Goal: Task Accomplishment & Management: Manage account settings

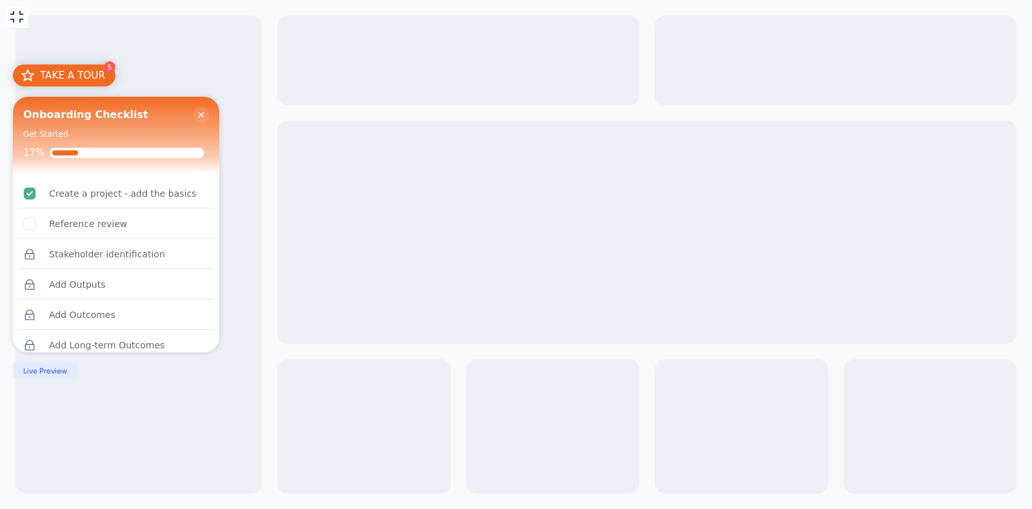
click at [204, 110] on icon "Close Checklist" at bounding box center [201, 115] width 10 height 10
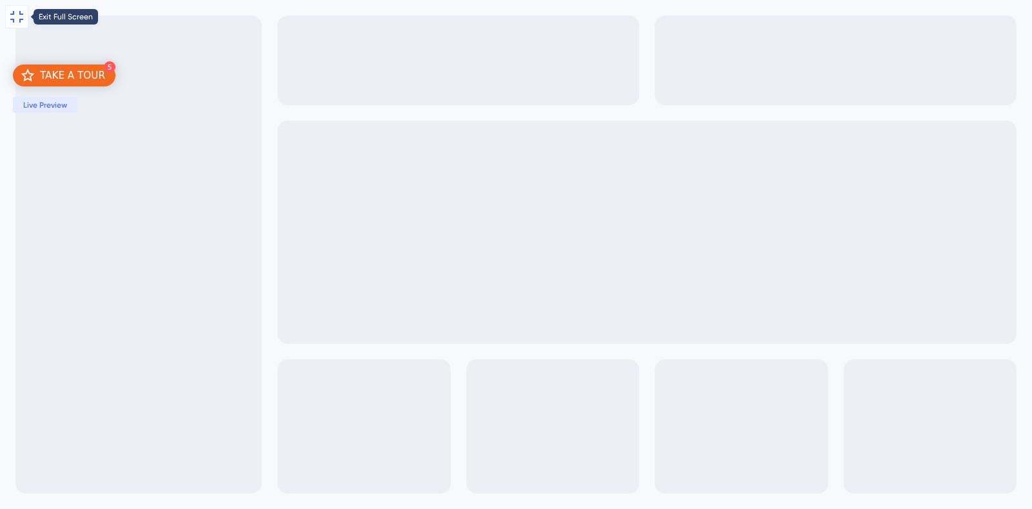
click at [15, 19] on icon at bounding box center [16, 16] width 15 height 15
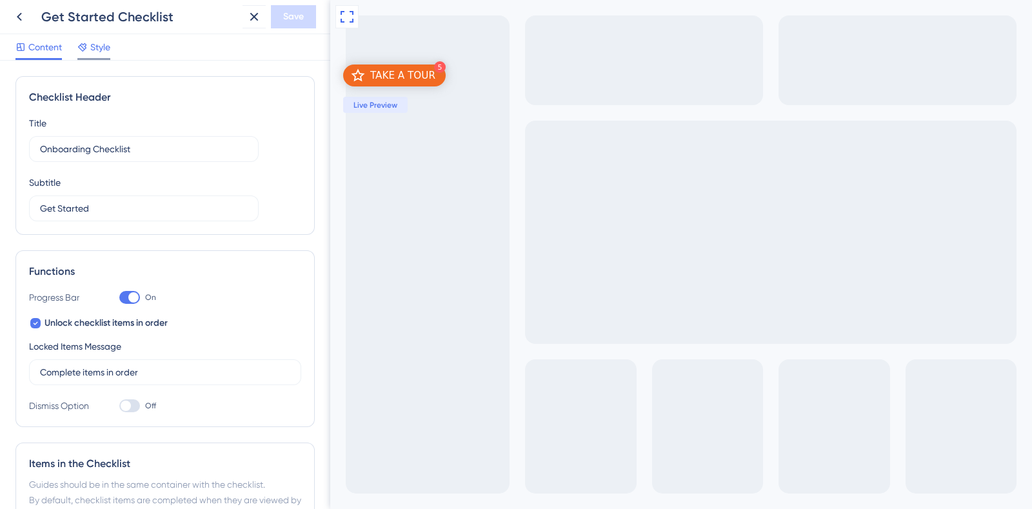
click at [90, 42] on span "Style" at bounding box center [100, 46] width 20 height 15
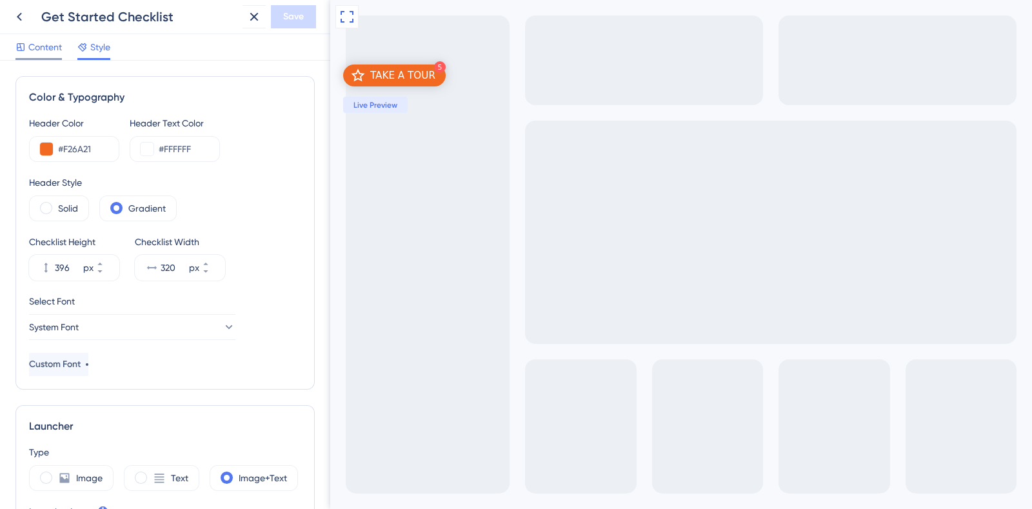
click at [29, 52] on span "Content" at bounding box center [45, 46] width 34 height 15
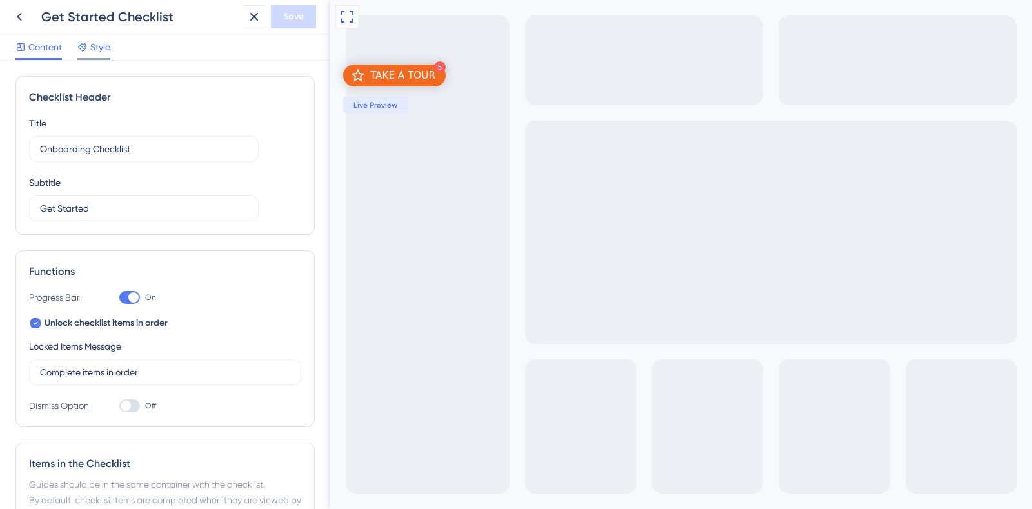
click at [103, 41] on span "Style" at bounding box center [100, 46] width 20 height 15
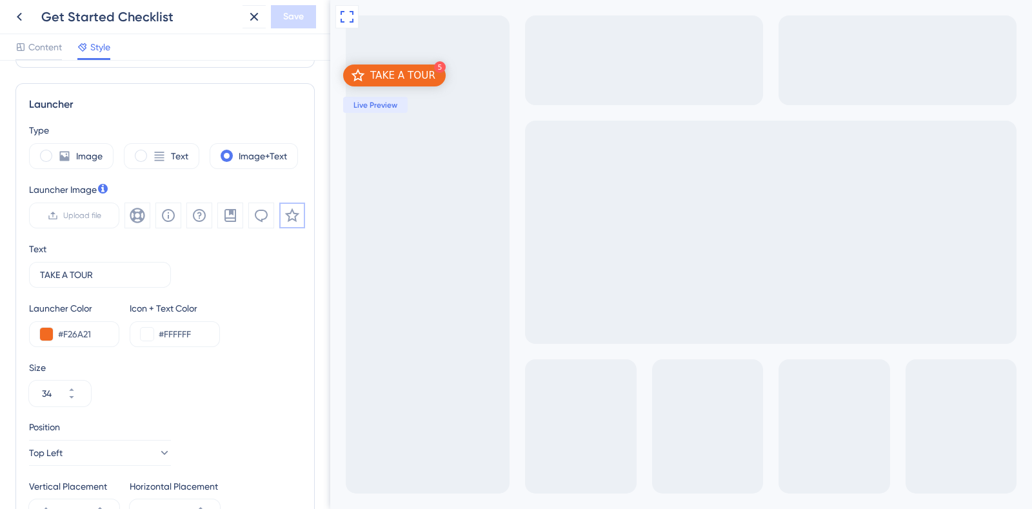
scroll to position [403, 0]
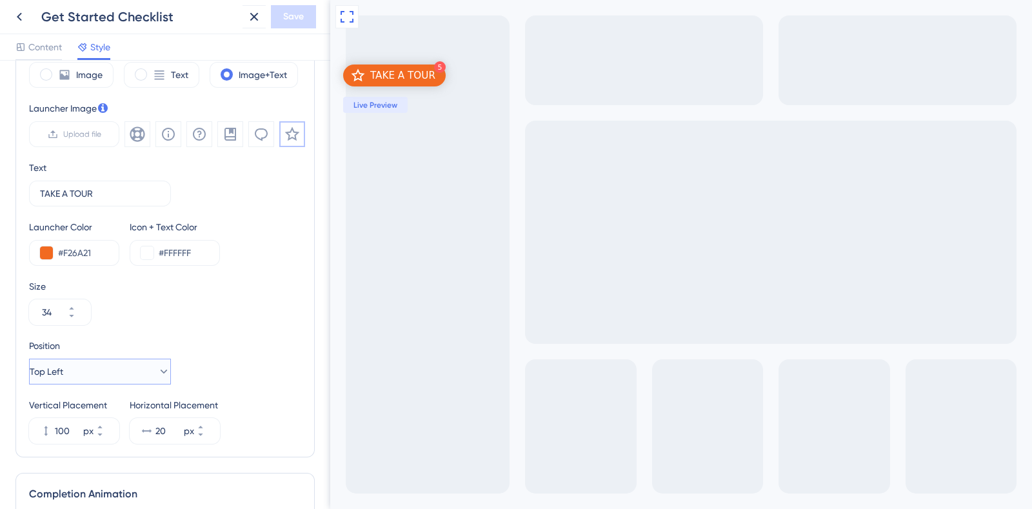
click at [123, 375] on button "Top Left" at bounding box center [100, 372] width 142 height 26
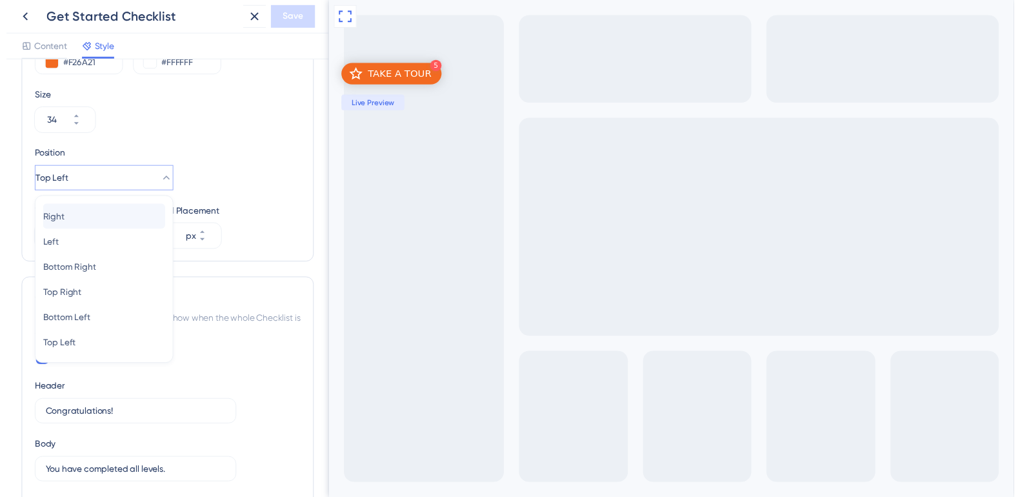
scroll to position [512, 0]
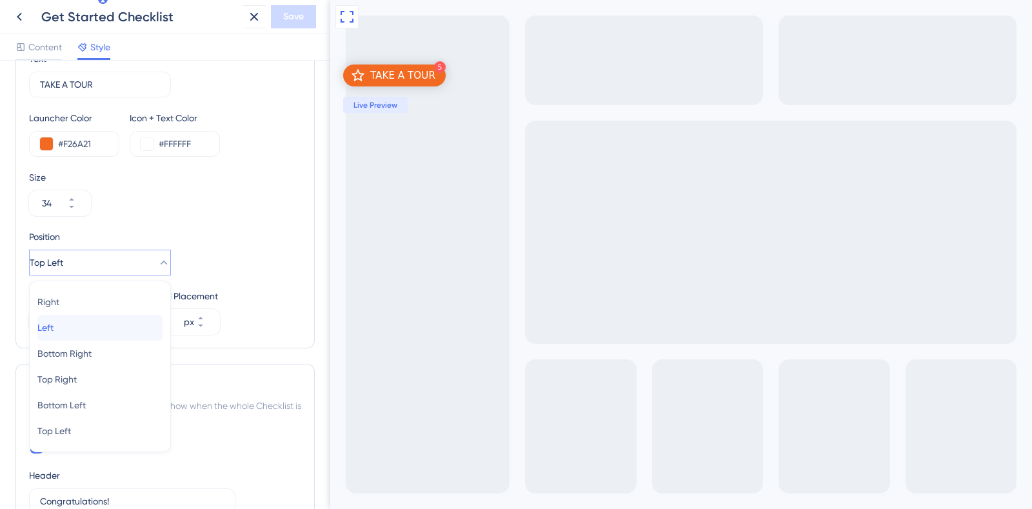
click at [94, 315] on div "Left Left" at bounding box center [99, 328] width 125 height 26
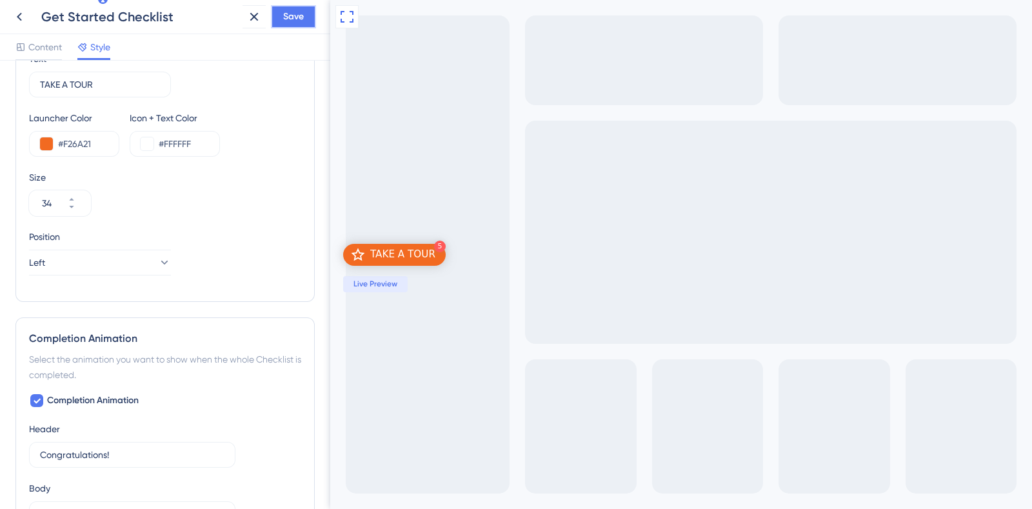
click at [299, 11] on span "Save" at bounding box center [293, 16] width 21 height 15
click at [254, 10] on icon at bounding box center [253, 16] width 15 height 15
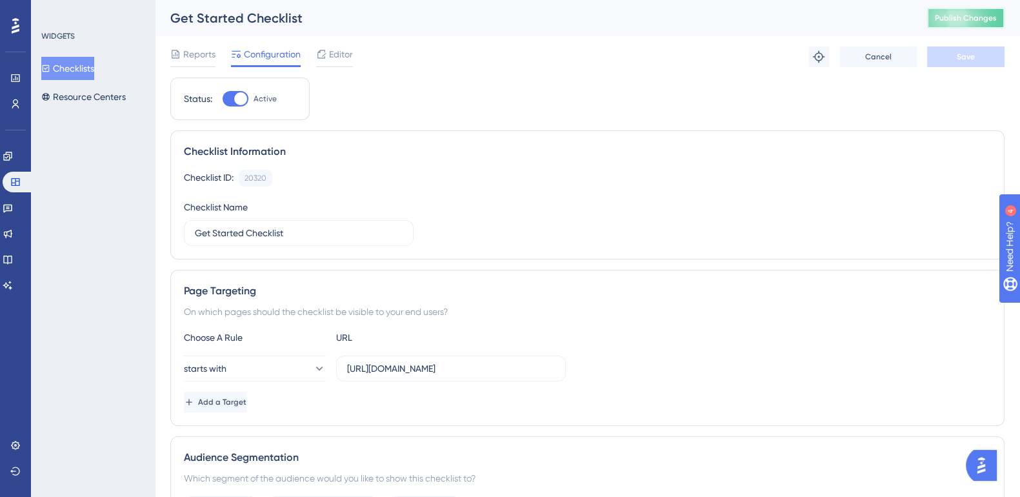
click at [996, 21] on span "Publish Changes" at bounding box center [965, 18] width 62 height 10
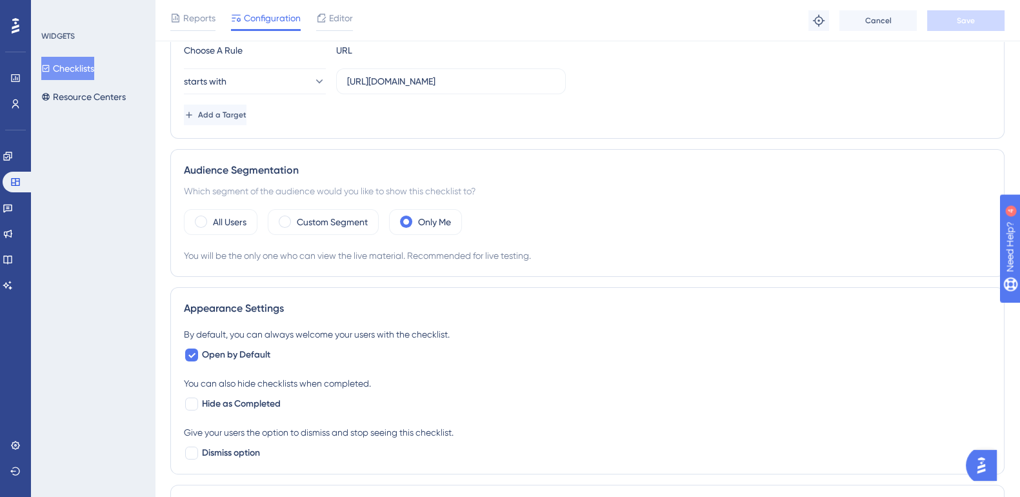
scroll to position [322, 0]
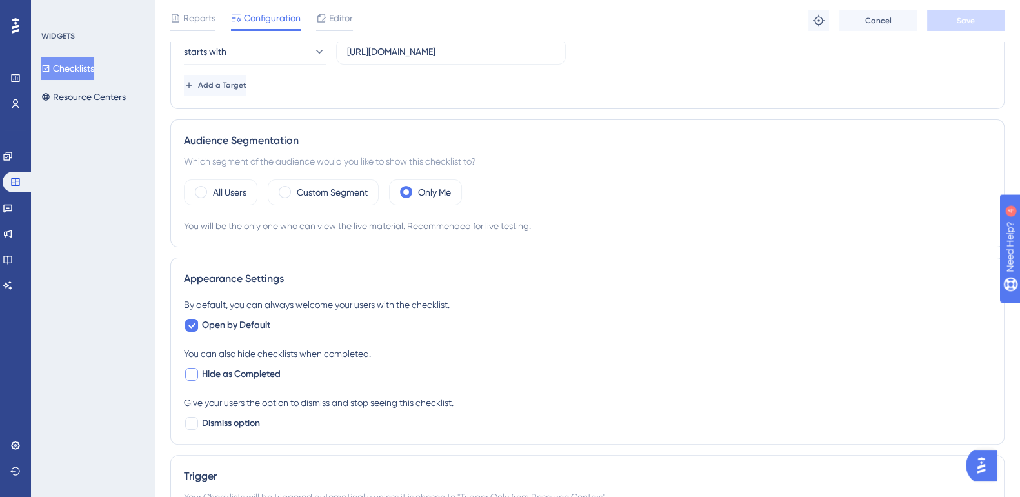
click at [192, 375] on div at bounding box center [191, 374] width 13 height 13
checkbox input "true"
click at [951, 16] on button "Save" at bounding box center [965, 20] width 77 height 21
